Goal: Task Accomplishment & Management: Use online tool/utility

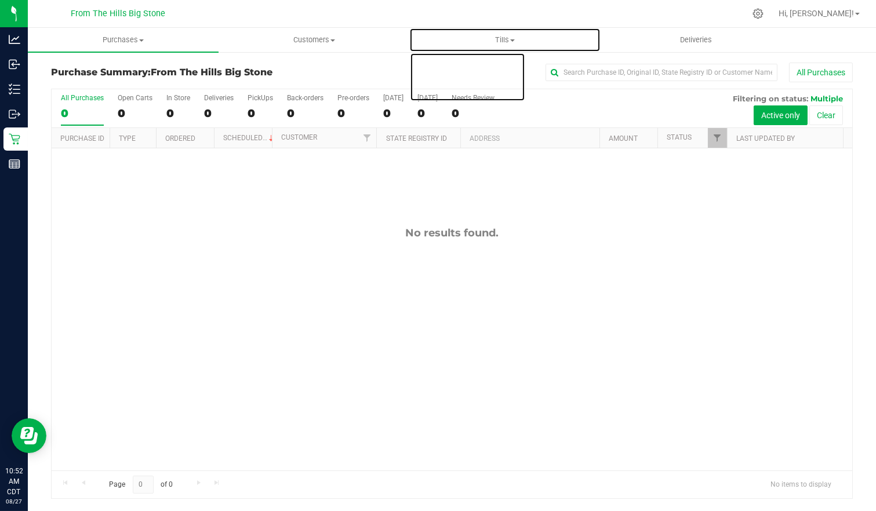
click at [514, 34] on uib-tab-heading "Tills Manage tills Reconcile e-payments" at bounding box center [505, 39] width 190 height 23
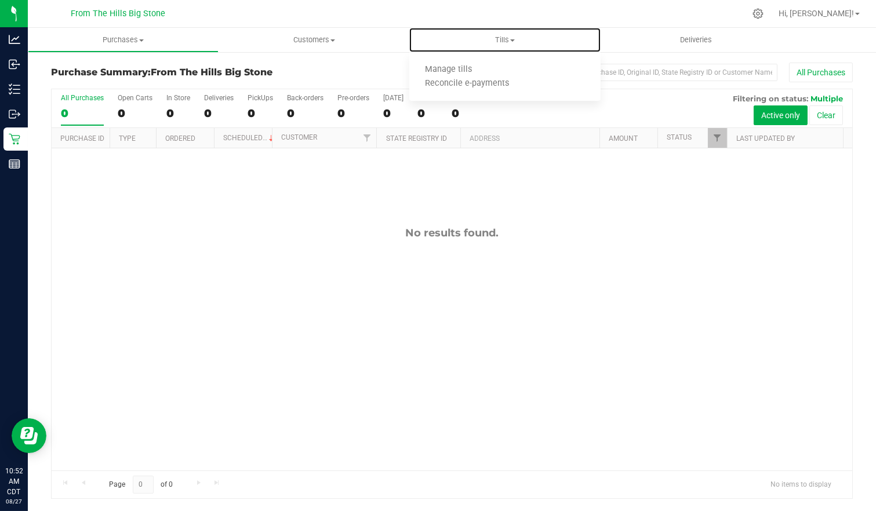
click at [506, 75] on li "Manage tills" at bounding box center [504, 70] width 191 height 14
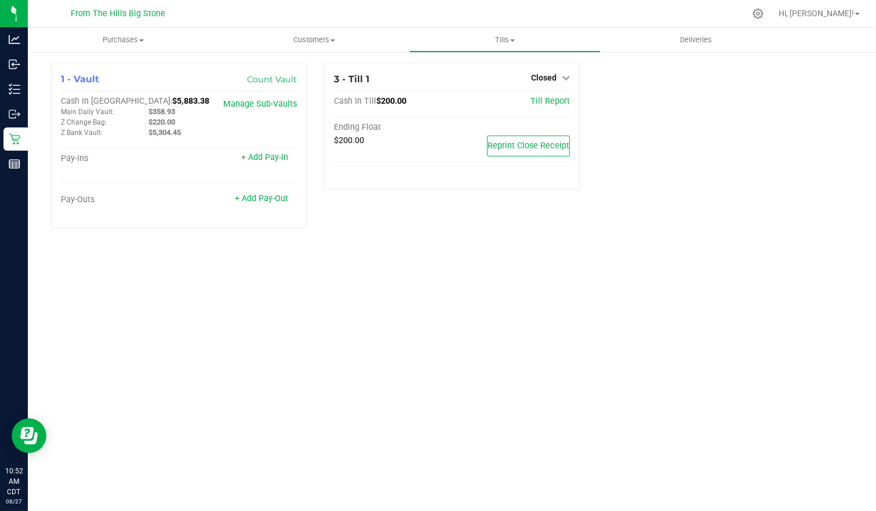
click at [565, 78] on icon at bounding box center [566, 78] width 8 height 8
click at [548, 103] on link "Open Till" at bounding box center [543, 101] width 31 height 9
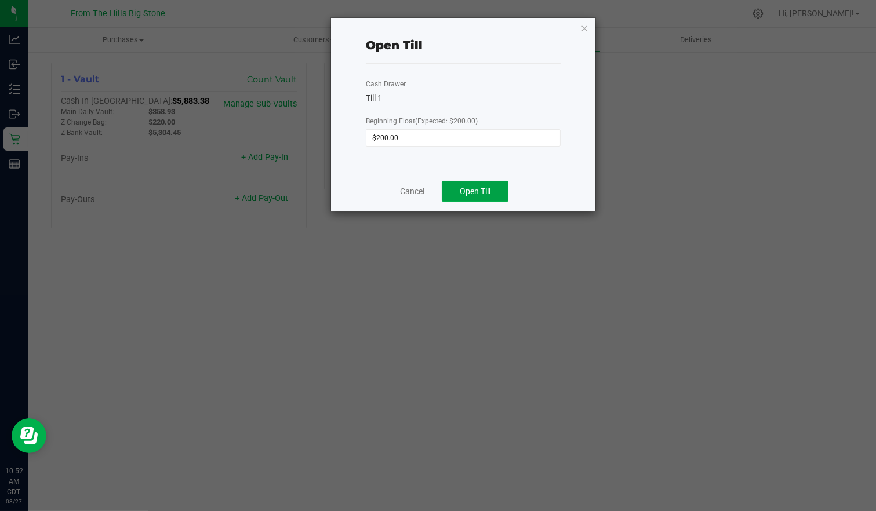
click at [488, 188] on span "Open Till" at bounding box center [475, 191] width 31 height 9
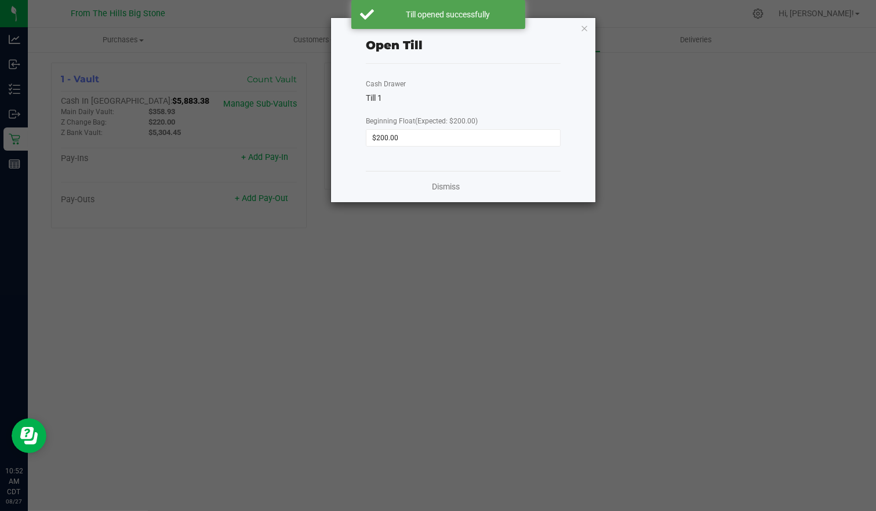
click at [583, 27] on icon "button" at bounding box center [584, 28] width 8 height 14
